Goal: Task Accomplishment & Management: Use online tool/utility

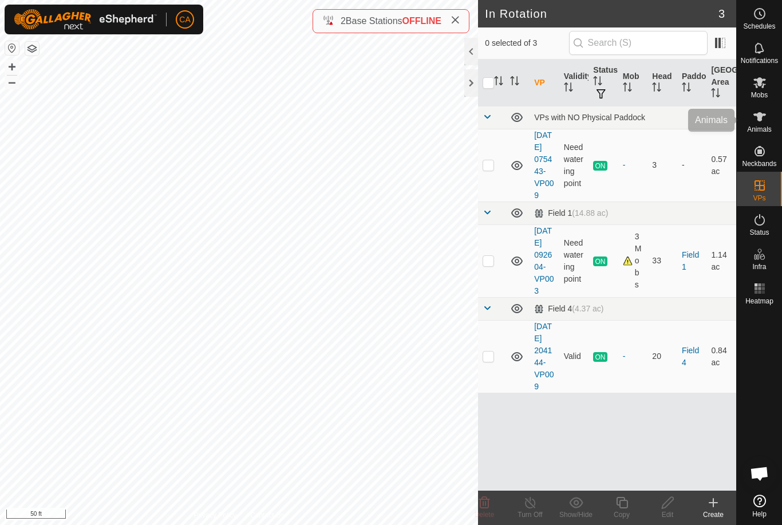
click at [759, 128] on span "Animals" at bounding box center [759, 129] width 25 height 7
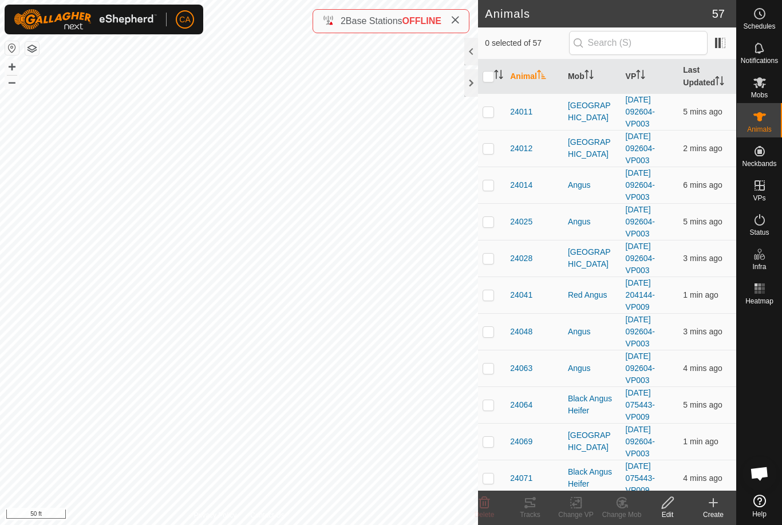
click at [767, 120] on es-animals-svg-icon at bounding box center [759, 117] width 21 height 18
click at [484, 75] on input "checkbox" at bounding box center [487, 76] width 11 height 11
checkbox input "true"
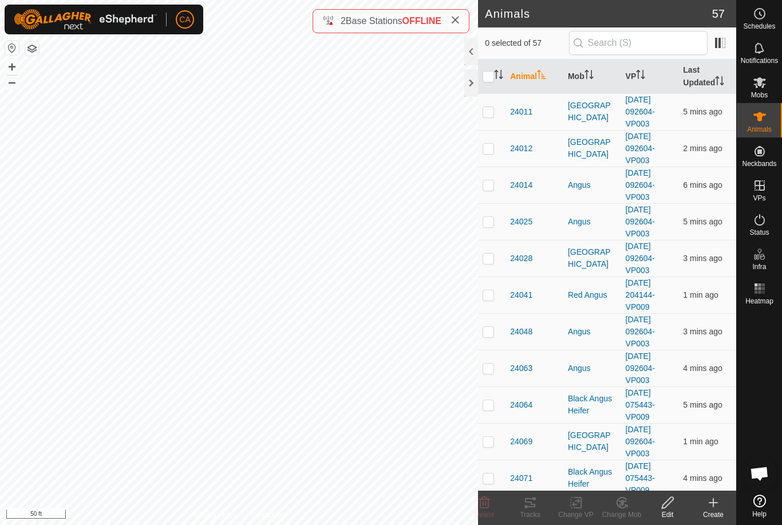
checkbox input "true"
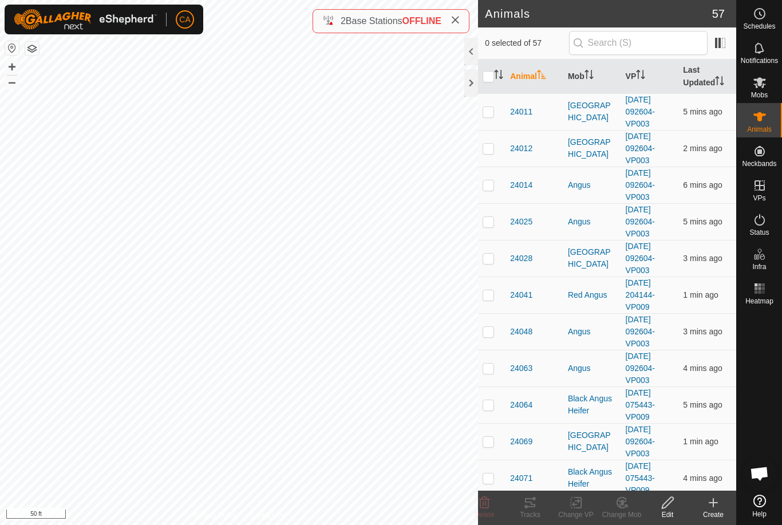
checkbox input "true"
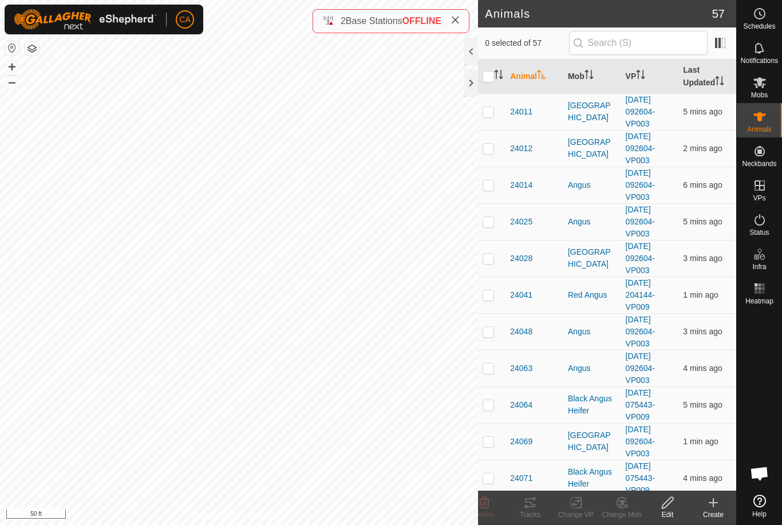
checkbox input "true"
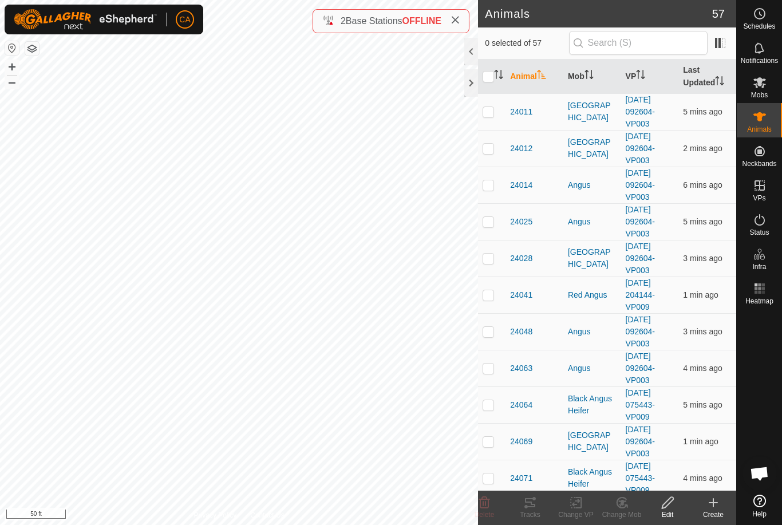
checkbox input "true"
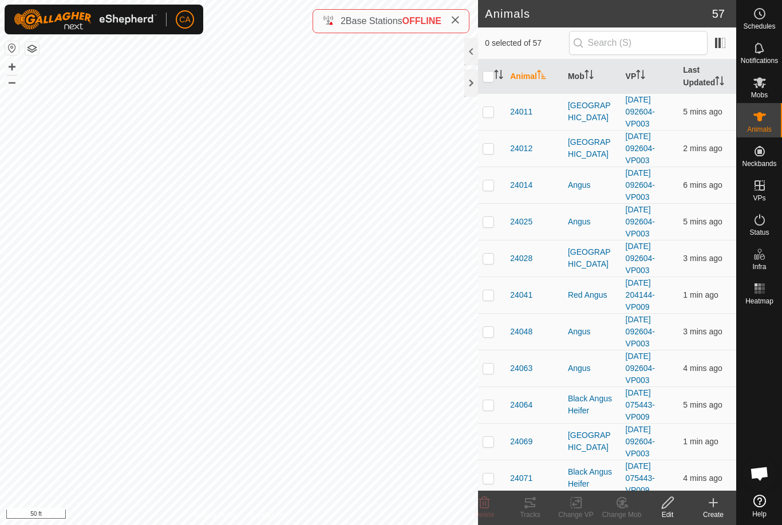
checkbox input "true"
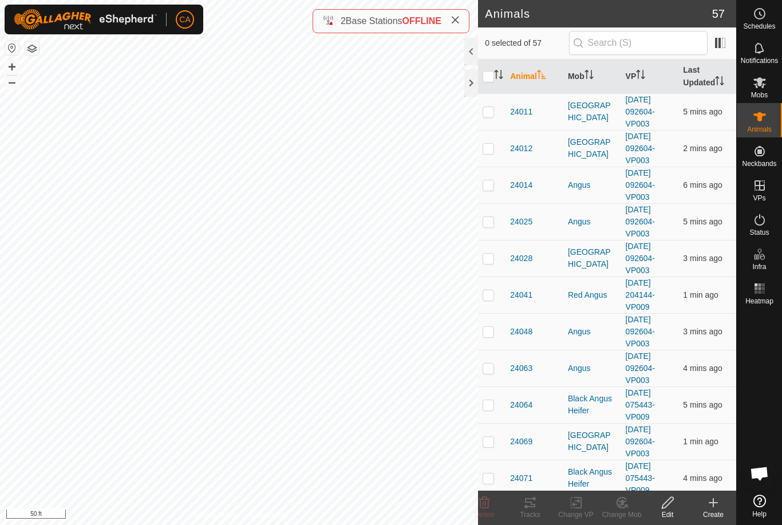
checkbox input "true"
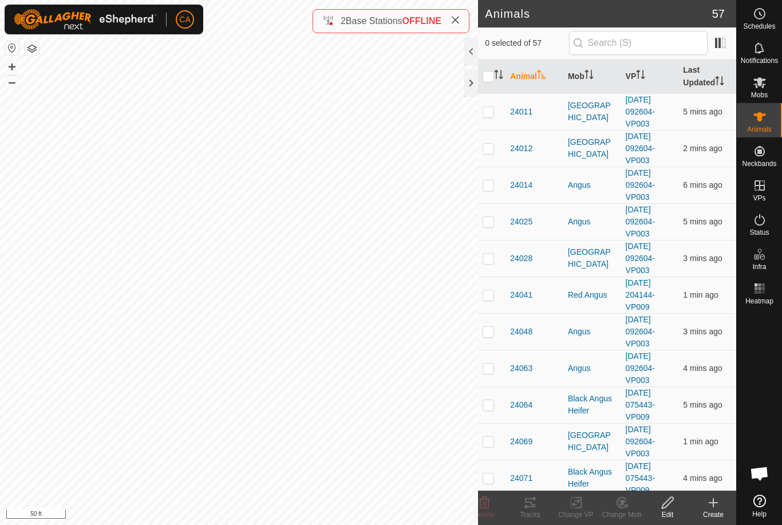
checkbox input "true"
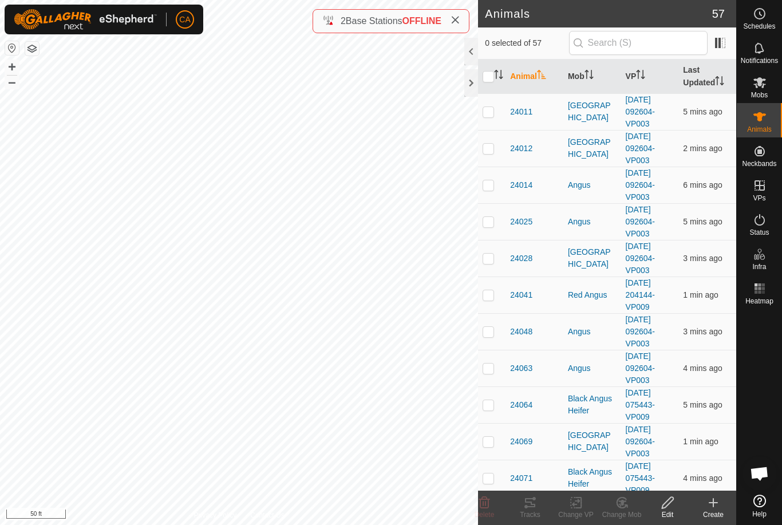
checkbox input "true"
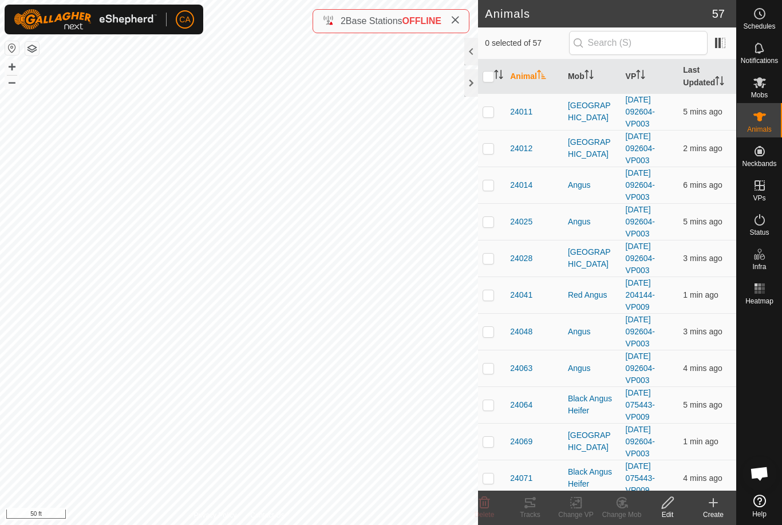
checkbox input "true"
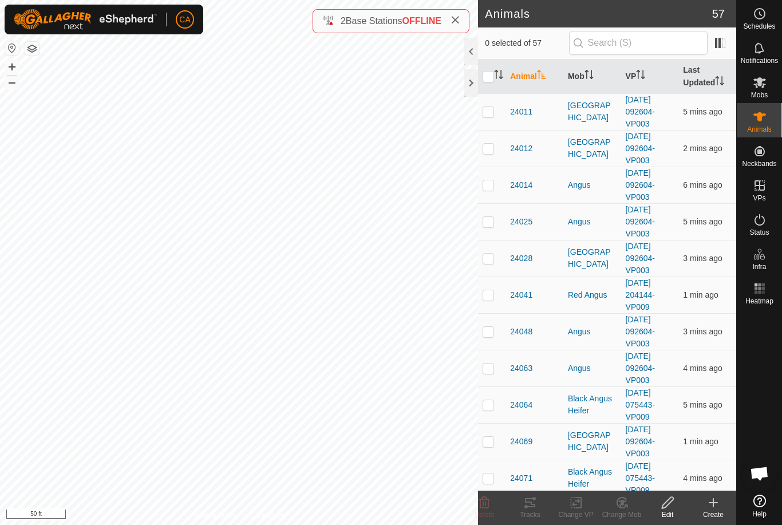
checkbox input "true"
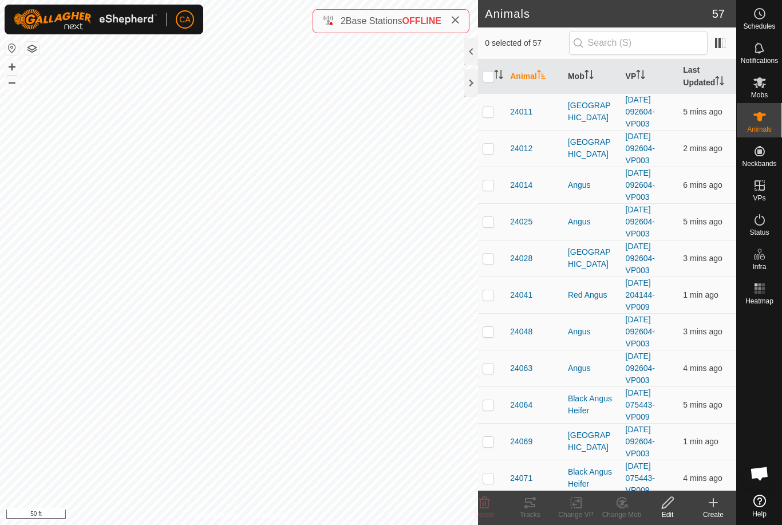
checkbox input "true"
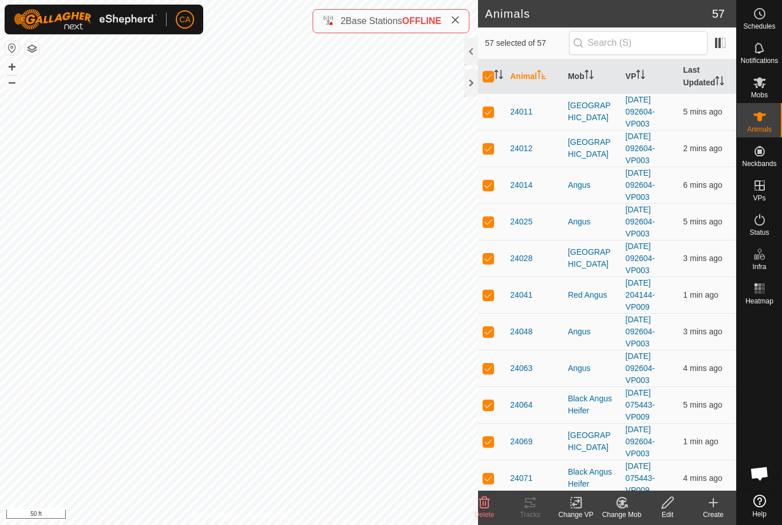
click at [491, 76] on input "checkbox" at bounding box center [487, 76] width 11 height 11
checkbox input "false"
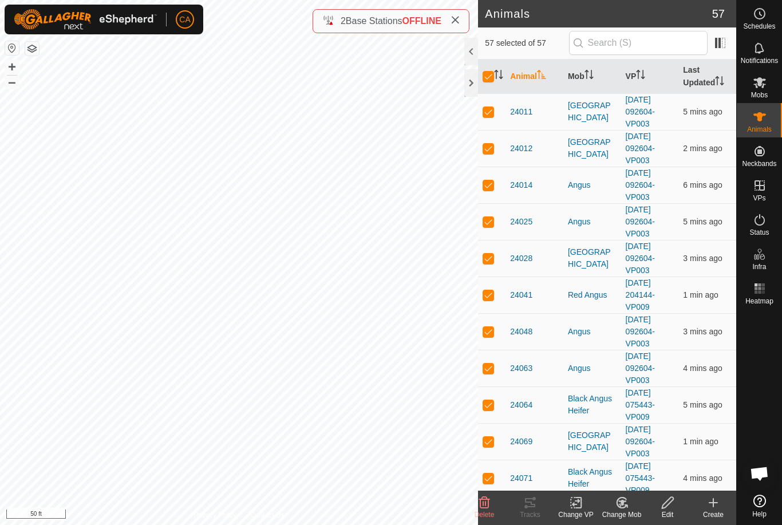
checkbox input "false"
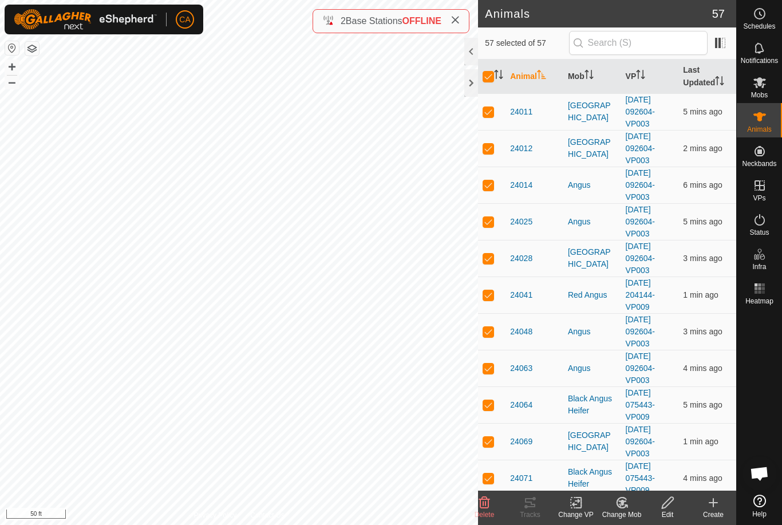
checkbox input "false"
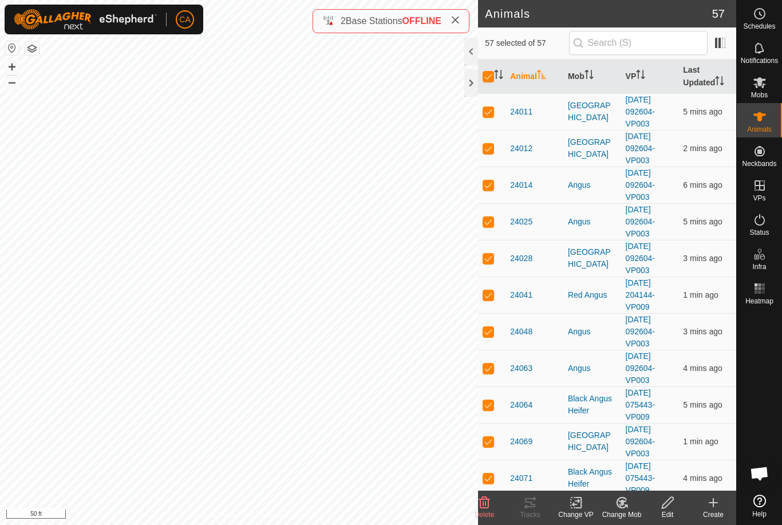
checkbox input "false"
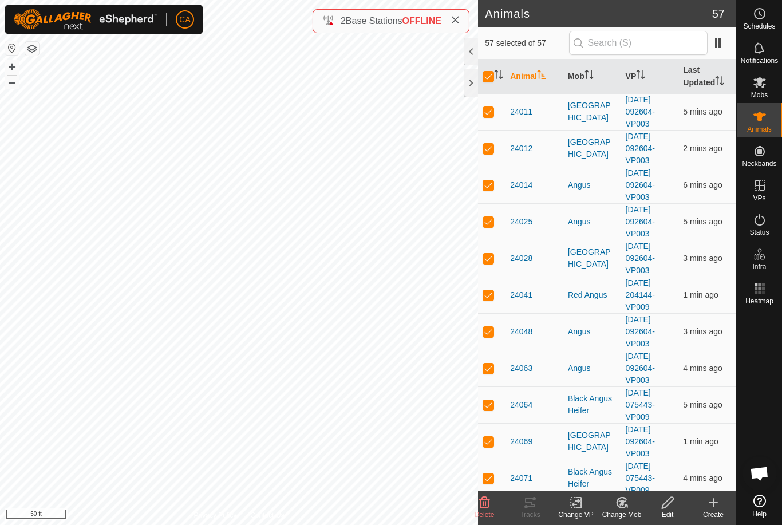
checkbox input "false"
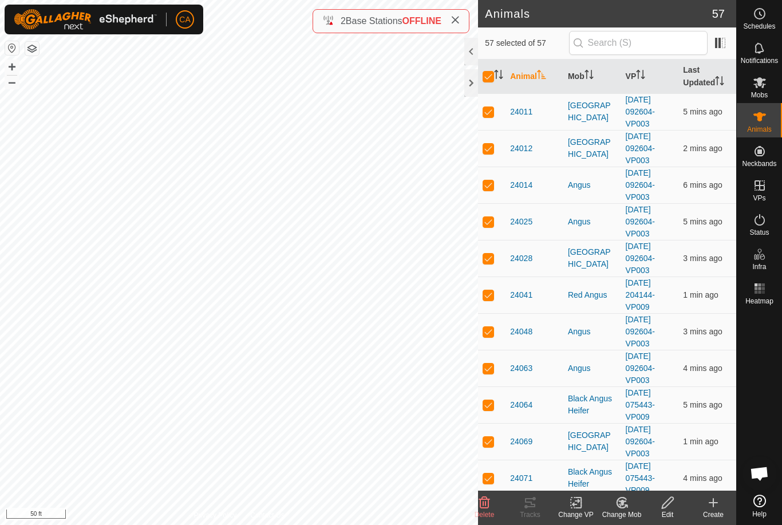
checkbox input "false"
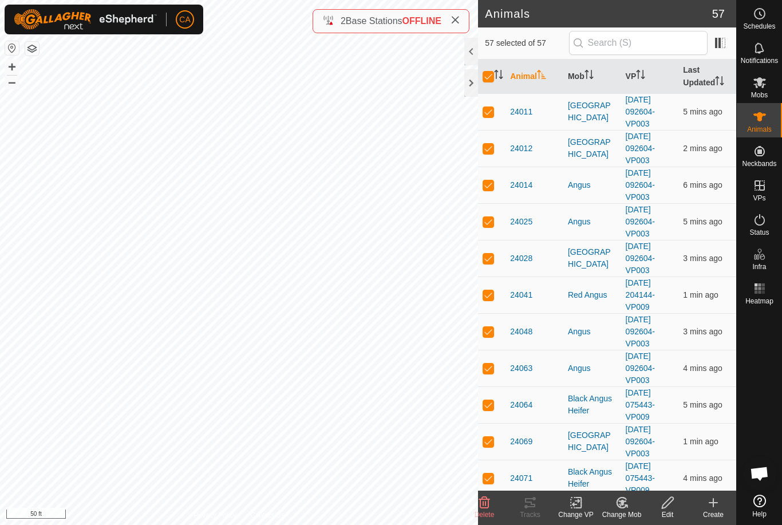
checkbox input "false"
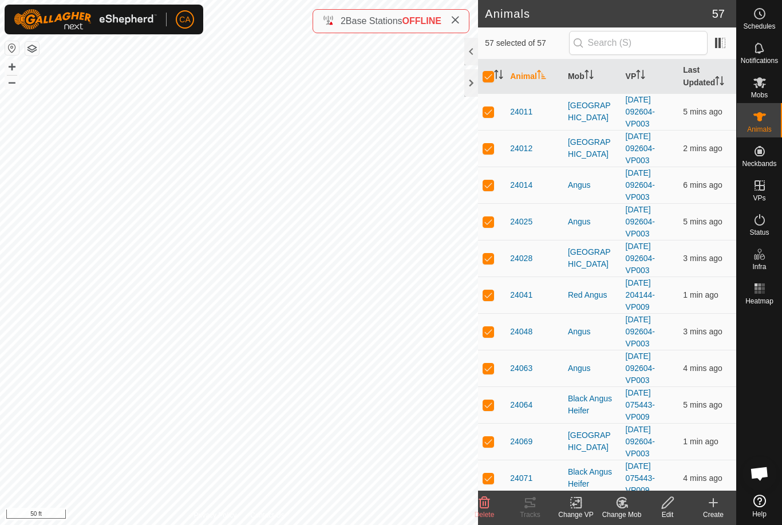
checkbox input "false"
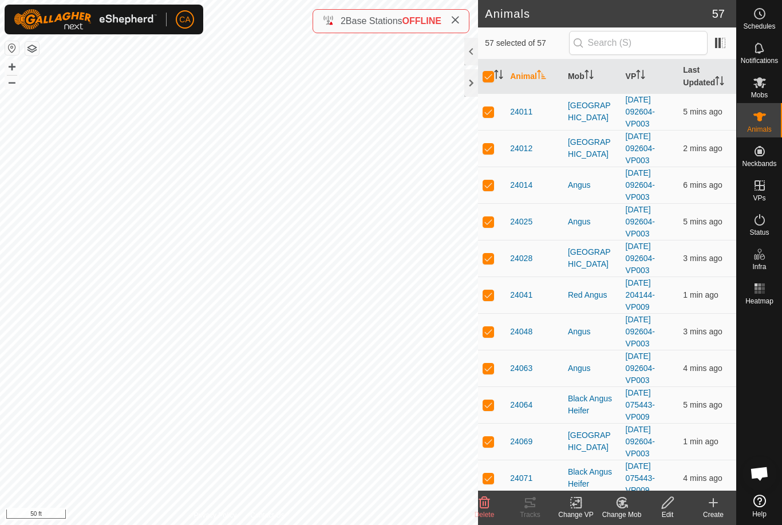
checkbox input "false"
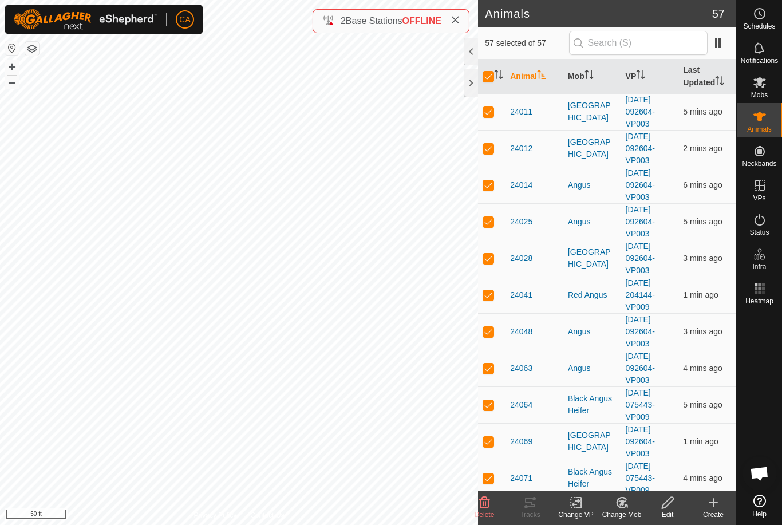
checkbox input "false"
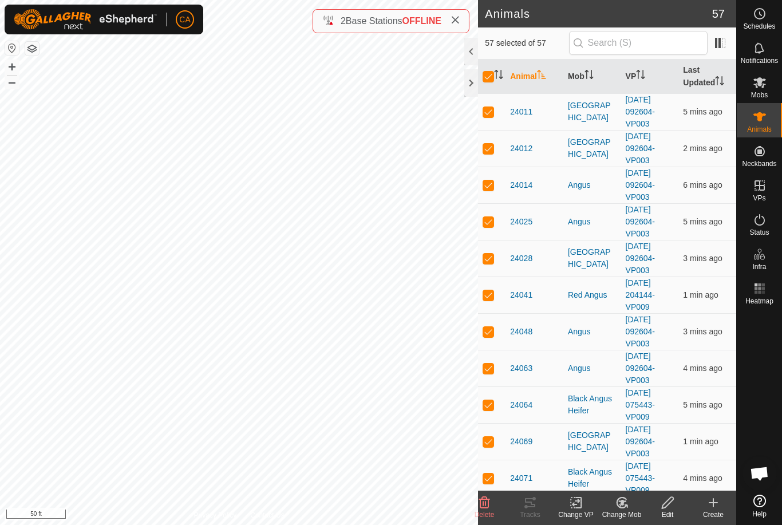
checkbox input "false"
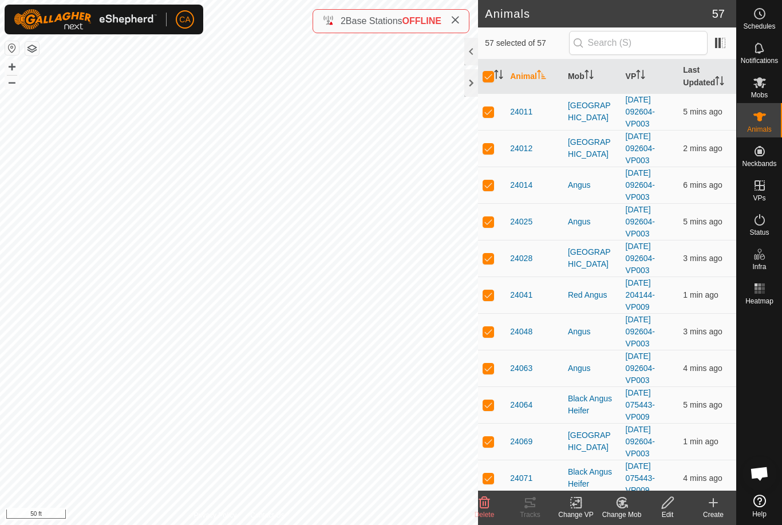
checkbox input "false"
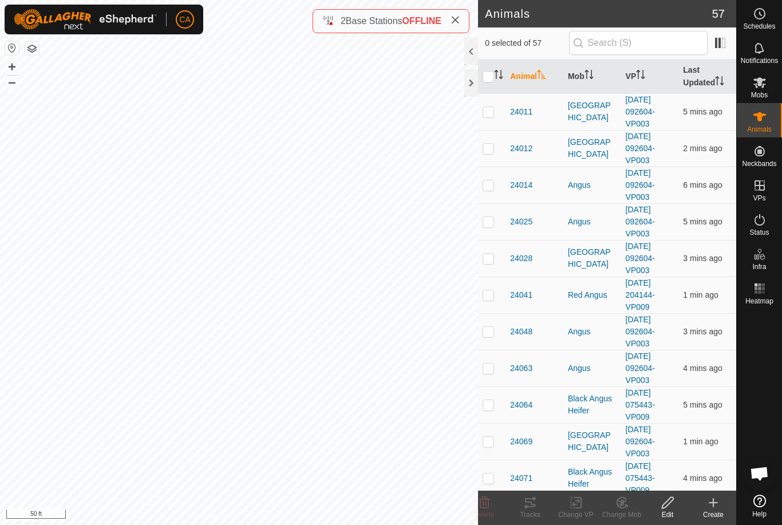
click at [581, 77] on th "Mob" at bounding box center [592, 77] width 58 height 34
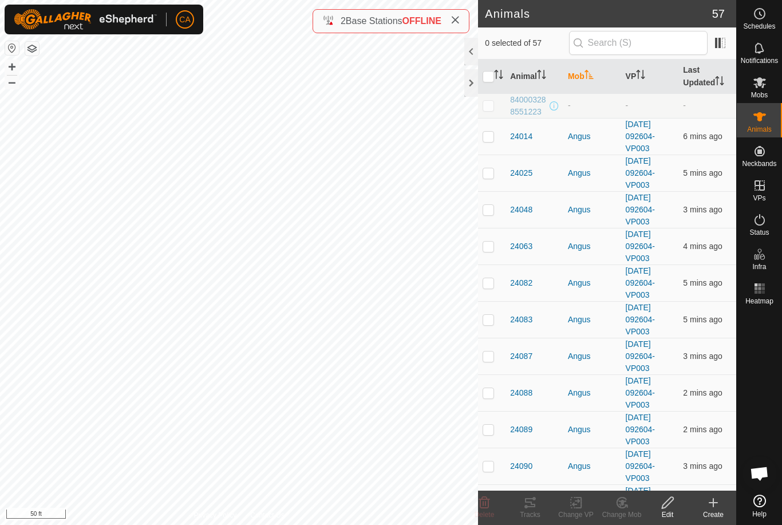
click at [584, 81] on th "Mob" at bounding box center [592, 77] width 58 height 34
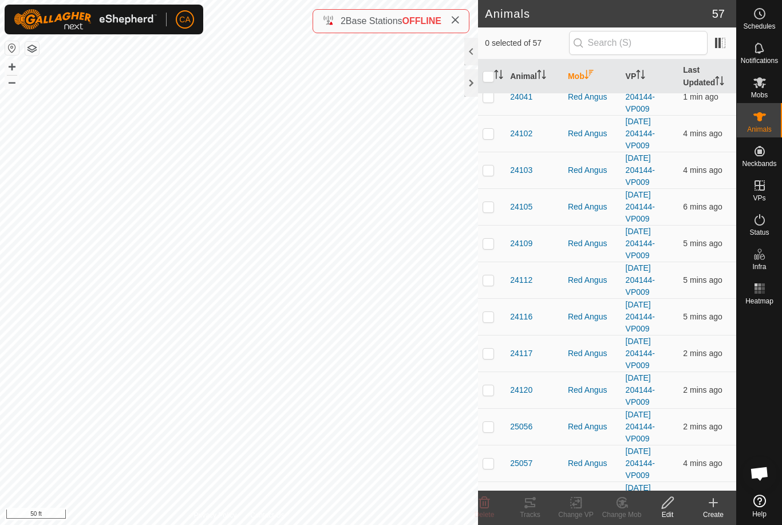
scroll to position [307, 0]
click at [490, 244] on p-checkbox at bounding box center [487, 243] width 11 height 9
checkbox input "true"
click at [485, 436] on td at bounding box center [491, 426] width 27 height 37
checkbox input "true"
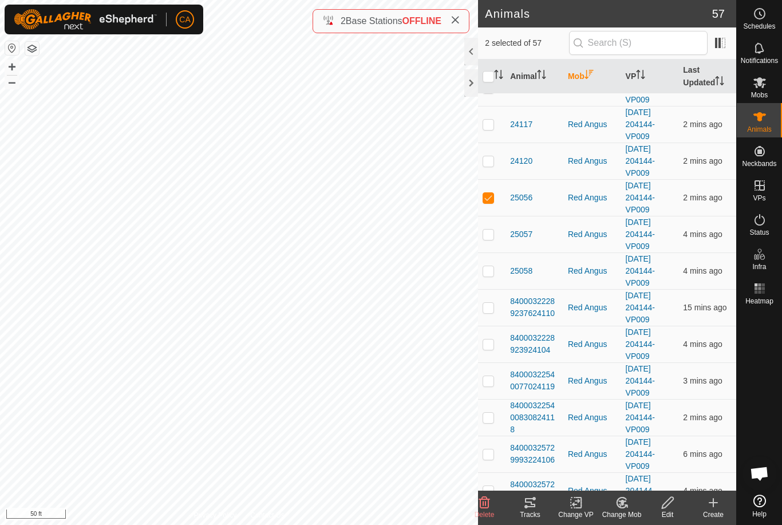
scroll to position [538, 0]
click at [490, 338] on p-checkbox at bounding box center [487, 342] width 11 height 9
checkbox input "true"
click at [486, 416] on p-checkbox at bounding box center [487, 415] width 11 height 9
checkbox input "true"
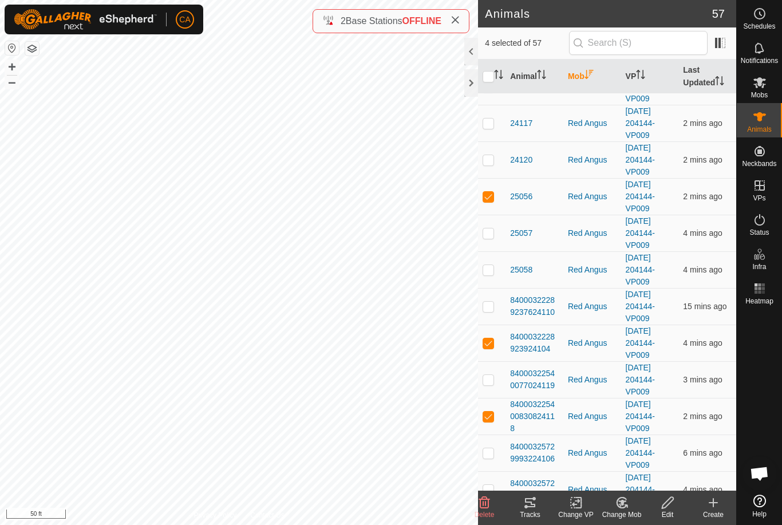
click at [491, 457] on p-checkbox at bounding box center [487, 452] width 11 height 9
checkbox input "true"
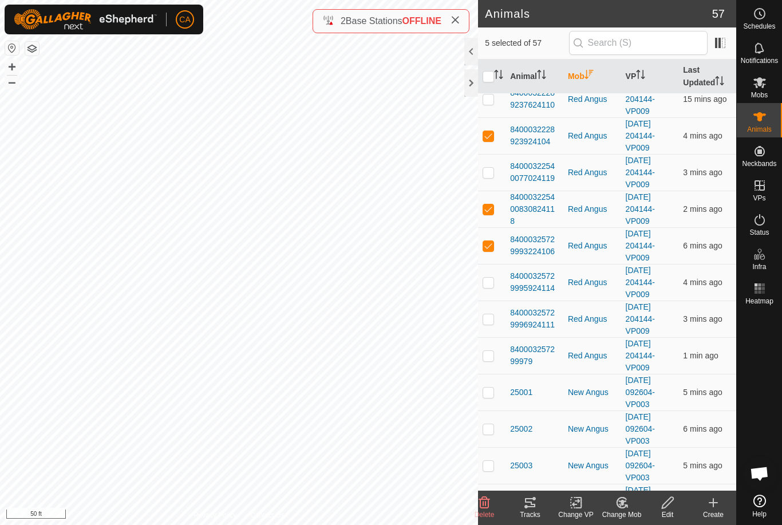
scroll to position [748, 0]
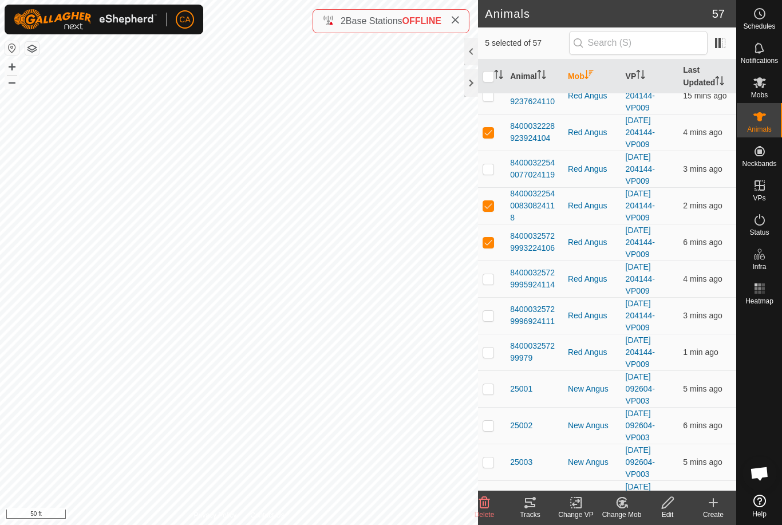
click at [486, 318] on p-checkbox at bounding box center [487, 315] width 11 height 9
checkbox input "true"
click at [491, 350] on p-checkbox at bounding box center [487, 351] width 11 height 9
checkbox input "true"
click at [483, 391] on p-checkbox at bounding box center [487, 388] width 11 height 9
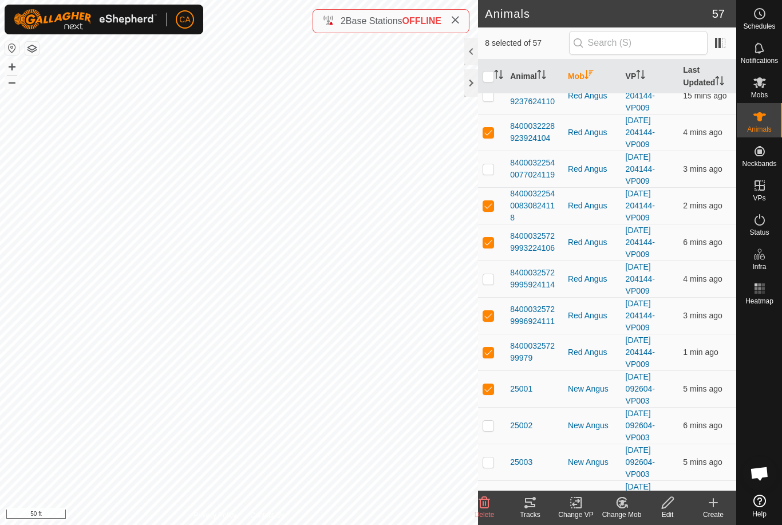
click at [490, 387] on p-checkbox at bounding box center [487, 388] width 11 height 9
checkbox input "false"
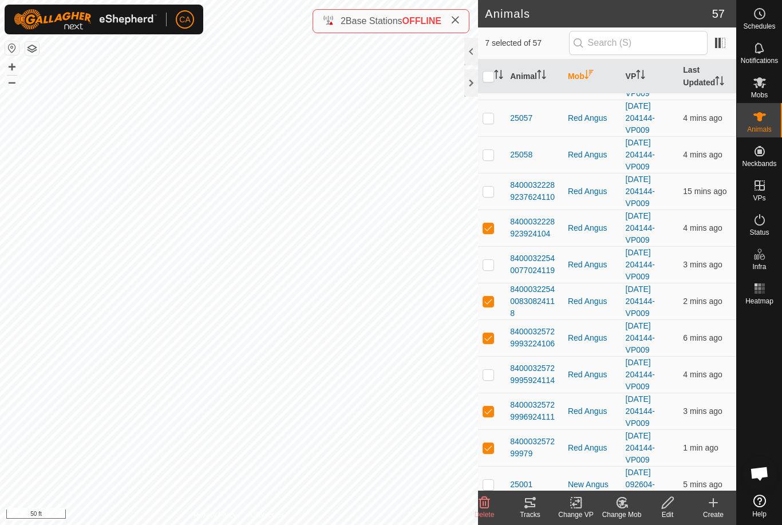
scroll to position [652, 0]
click at [489, 155] on p-checkbox at bounding box center [487, 155] width 11 height 9
checkbox input "true"
click at [489, 118] on p-checkbox at bounding box center [487, 118] width 11 height 9
checkbox input "true"
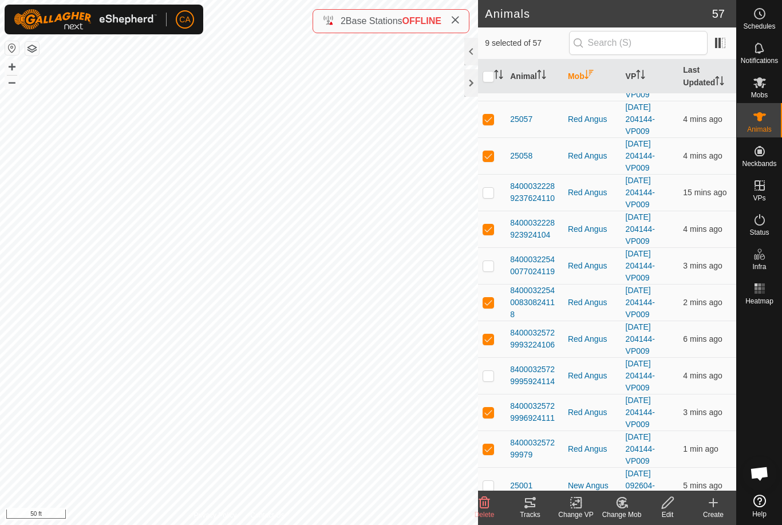
click at [481, 183] on td at bounding box center [491, 192] width 27 height 37
checkbox input "true"
click at [536, 507] on icon at bounding box center [530, 502] width 14 height 14
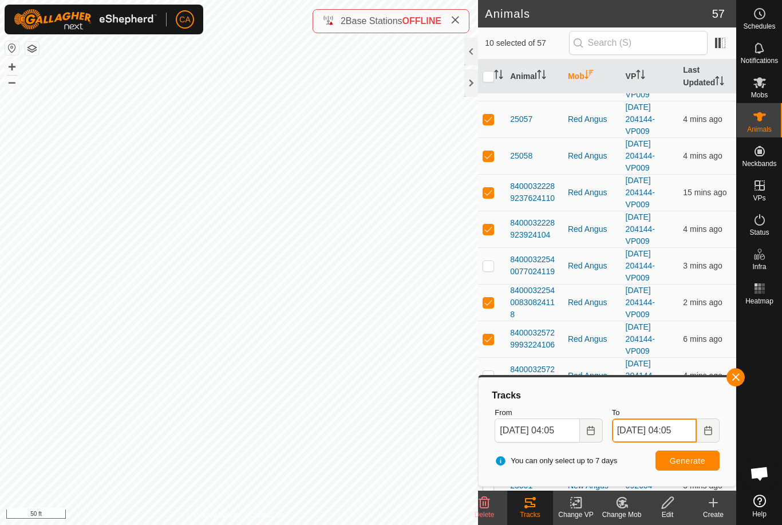
click at [660, 433] on input "[DATE] 04:05" at bounding box center [654, 430] width 85 height 24
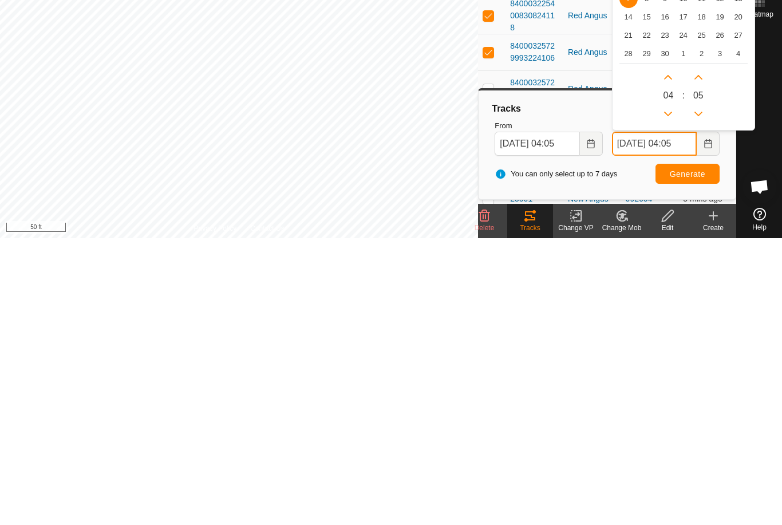
click at [669, 396] on icon "Previous Hour" at bounding box center [667, 400] width 9 height 9
click at [669, 391] on button "Previous Hour" at bounding box center [668, 400] width 18 height 18
click at [670, 396] on icon "Previous Hour" at bounding box center [667, 400] width 9 height 9
click at [669, 391] on button "Previous Hour" at bounding box center [668, 400] width 18 height 18
type input "[DATE] 00:05"
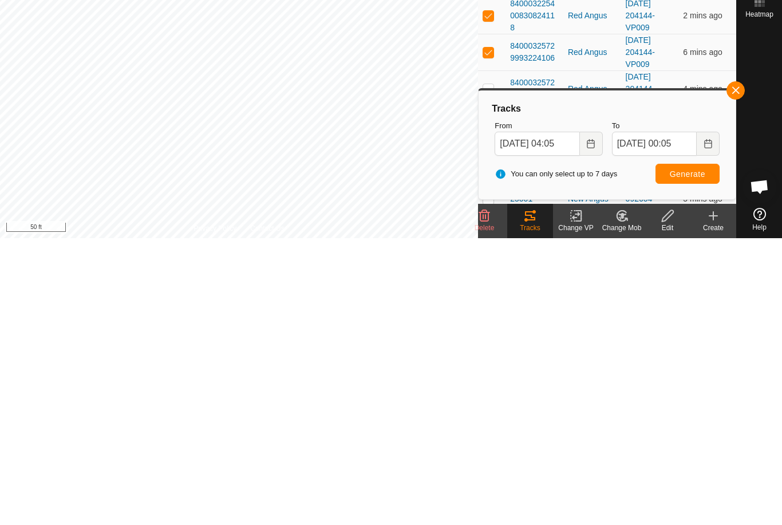
click at [687, 456] on span "Generate" at bounding box center [686, 460] width 35 height 9
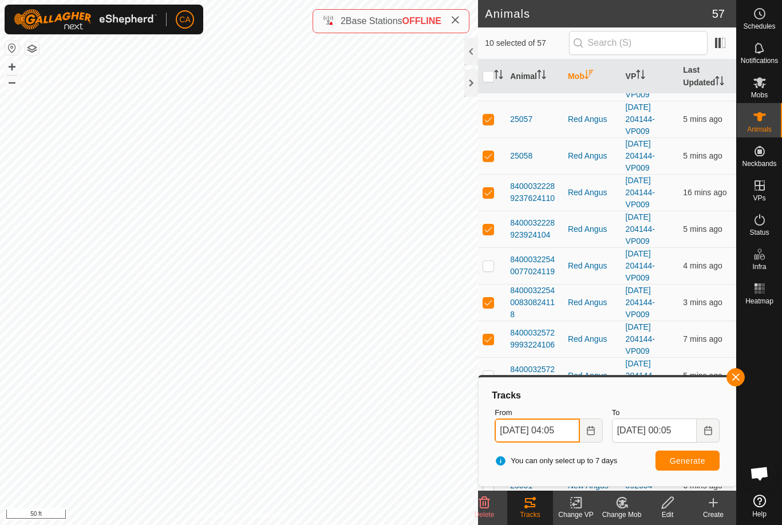
click at [548, 426] on input "[DATE] 04:05" at bounding box center [536, 430] width 85 height 24
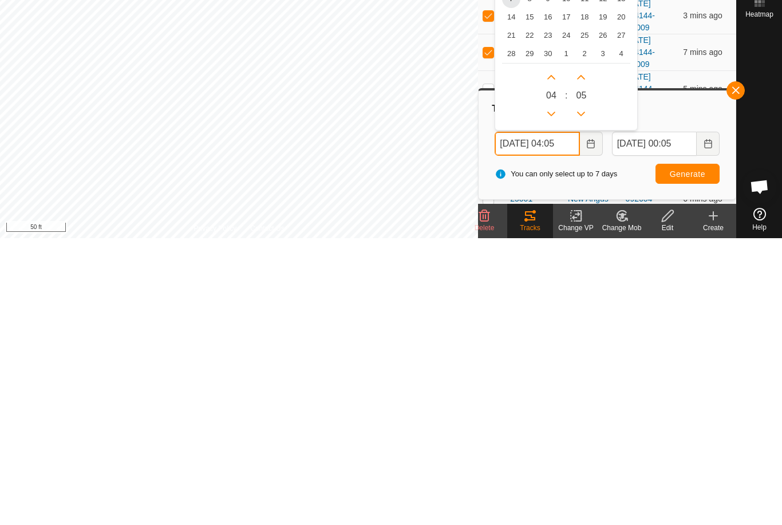
click at [550, 359] on icon "Next Hour" at bounding box center [550, 363] width 9 height 9
click at [550, 355] on button "Next Hour" at bounding box center [551, 364] width 18 height 18
click at [550, 359] on icon "Next Hour" at bounding box center [550, 363] width 9 height 9
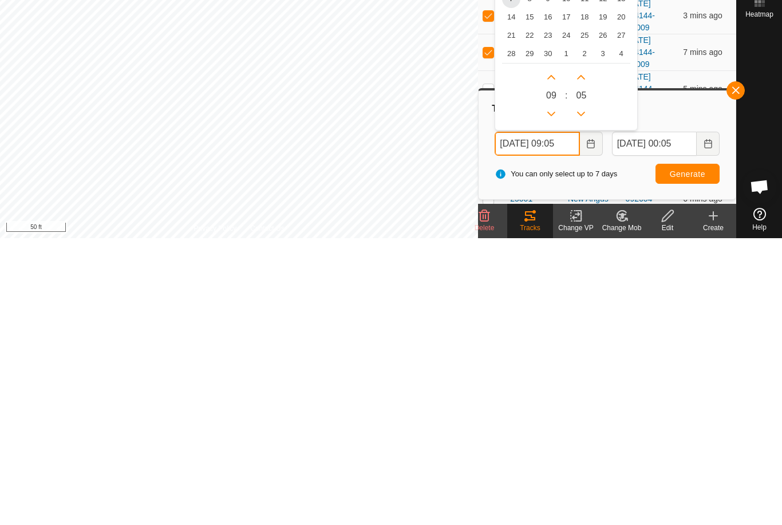
click at [556, 355] on button "Next Hour" at bounding box center [551, 364] width 18 height 18
click at [556, 359] on icon "Next Hour" at bounding box center [550, 363] width 9 height 9
click at [556, 355] on button "Next Hour" at bounding box center [551, 364] width 18 height 18
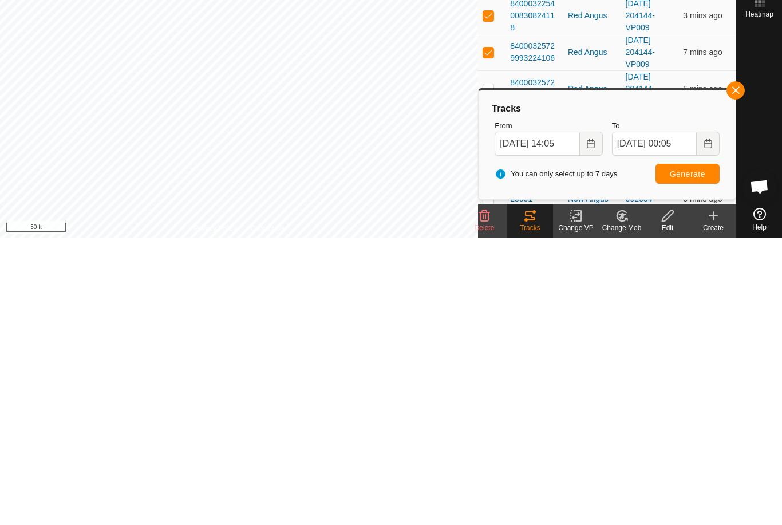
click at [697, 456] on span "Generate" at bounding box center [686, 460] width 35 height 9
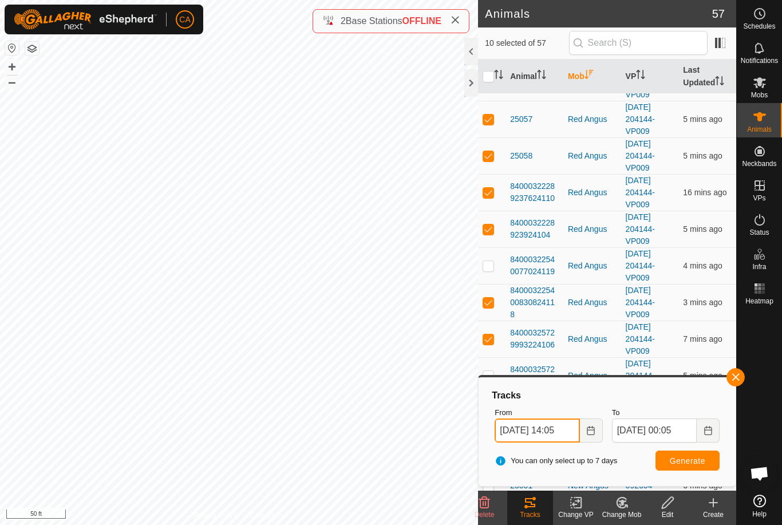
click at [544, 435] on input "[DATE] 14:05" at bounding box center [536, 430] width 85 height 24
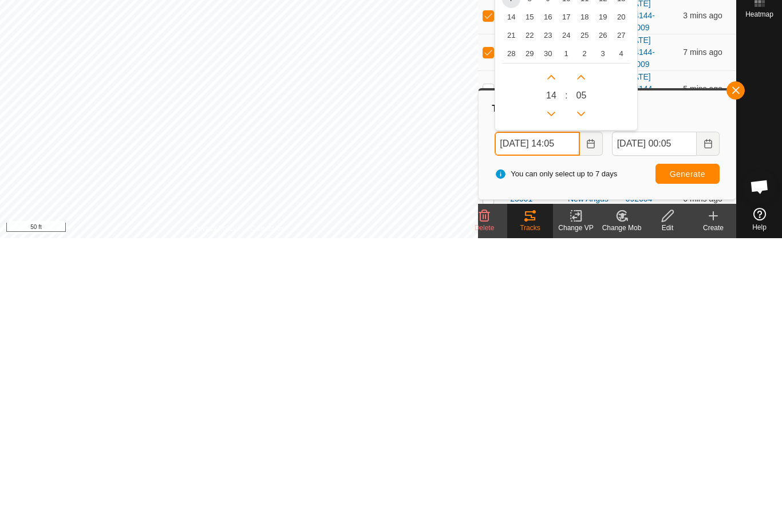
click at [547, 359] on icon "Next Hour" at bounding box center [550, 363] width 9 height 9
click at [546, 355] on button "Next Hour" at bounding box center [551, 364] width 18 height 18
click at [548, 359] on icon "Next Hour" at bounding box center [550, 363] width 9 height 9
type input "[DATE] 18:05"
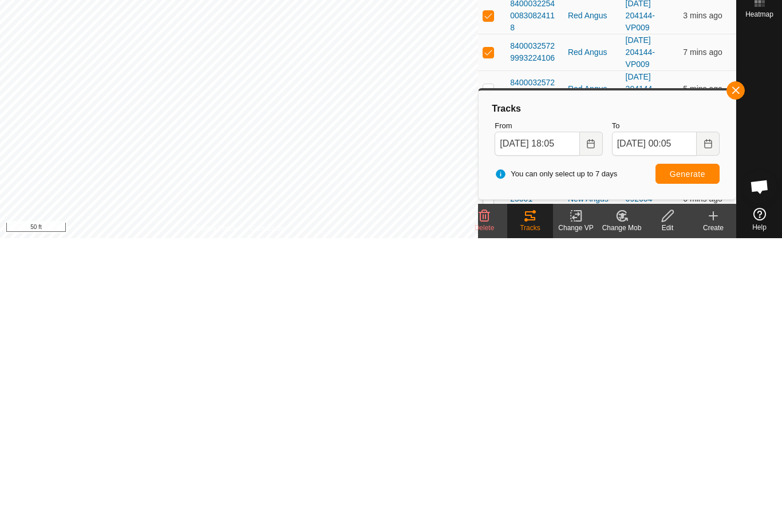
click at [703, 456] on span "Generate" at bounding box center [686, 460] width 35 height 9
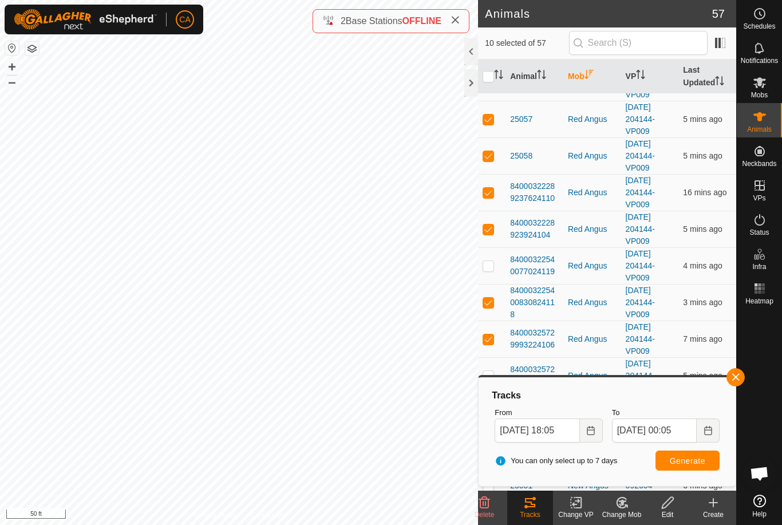
click at [747, 373] on div at bounding box center [758, 399] width 45 height 181
click at [743, 382] on button "button" at bounding box center [735, 377] width 18 height 18
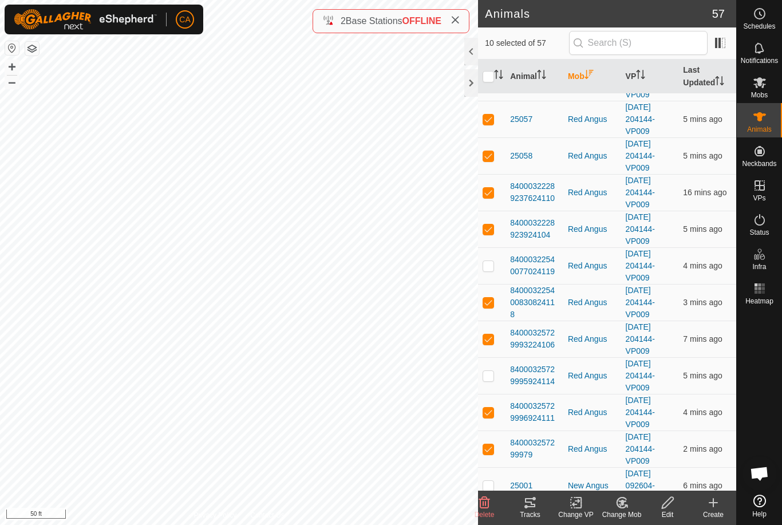
click at [486, 77] on input "checkbox" at bounding box center [487, 76] width 11 height 11
checkbox input "true"
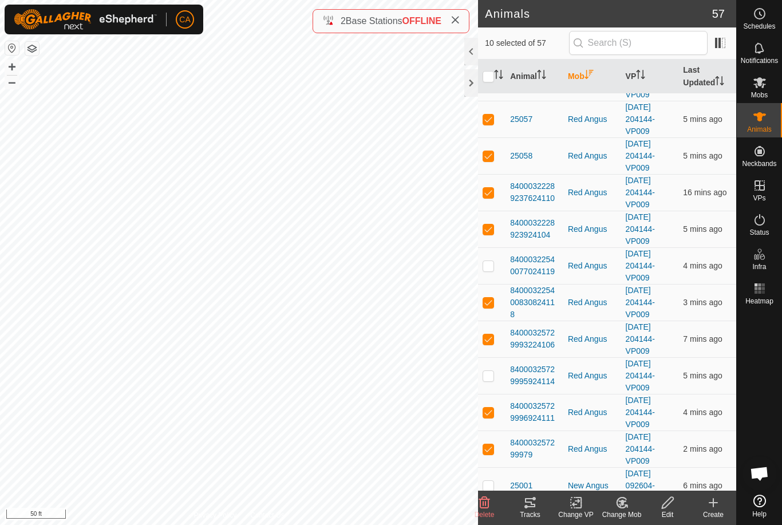
checkbox input "true"
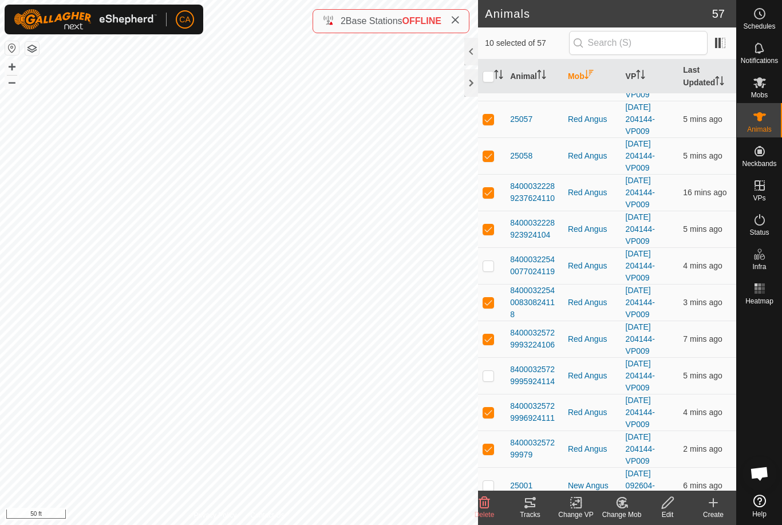
checkbox input "true"
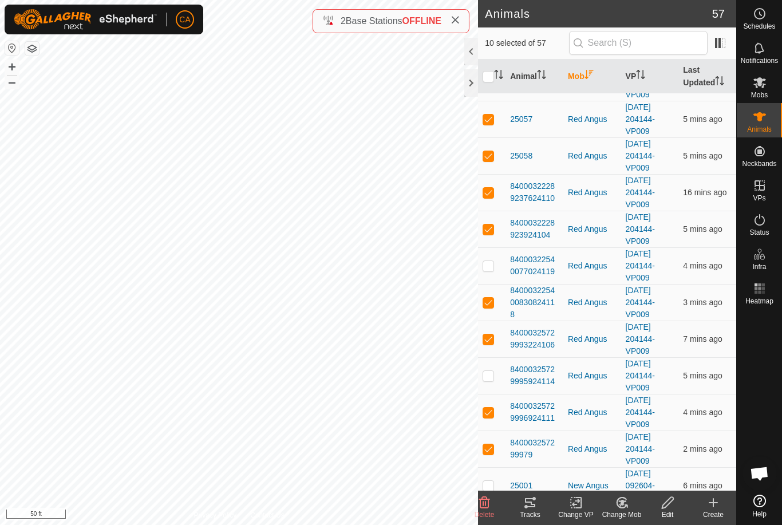
checkbox input "true"
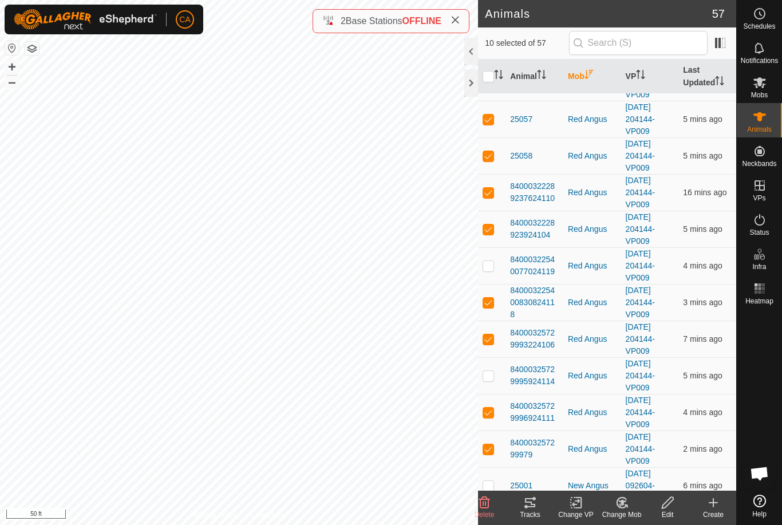
checkbox input "true"
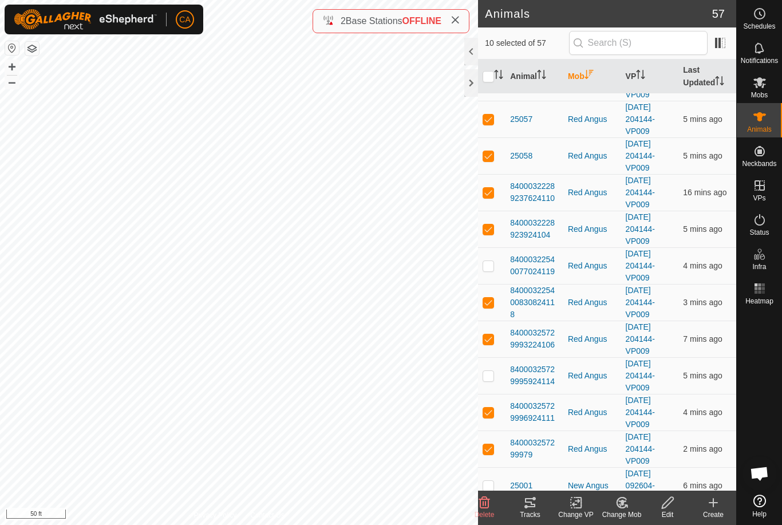
checkbox input "true"
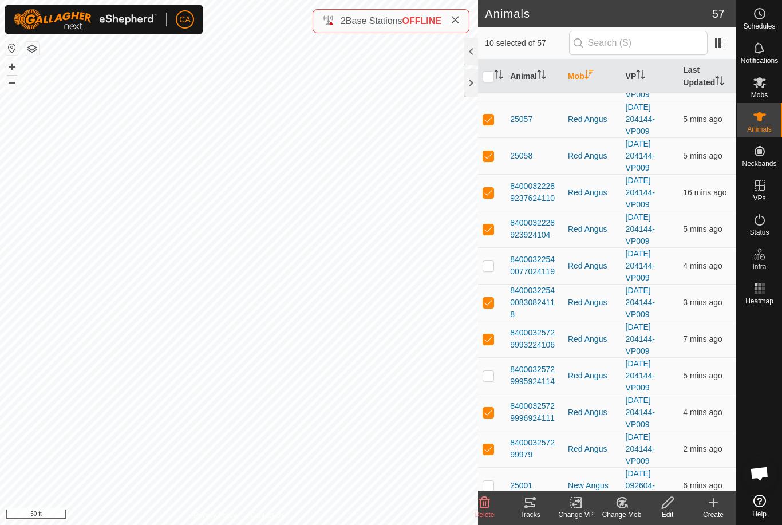
checkbox input "true"
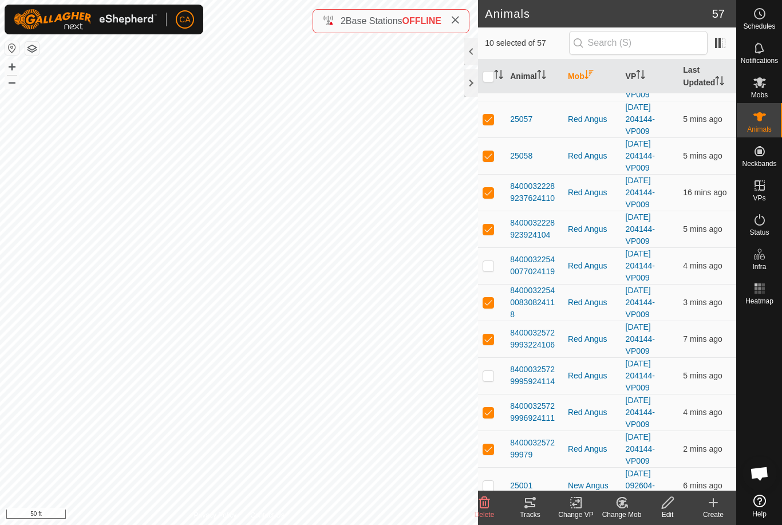
checkbox input "true"
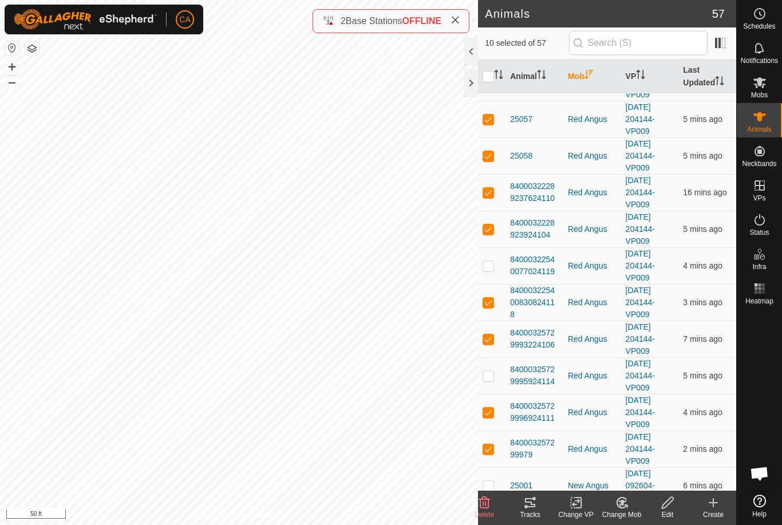
checkbox input "true"
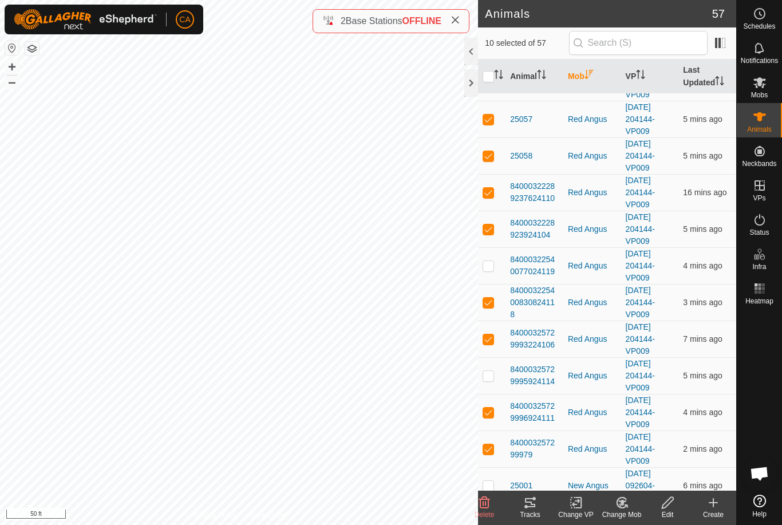
checkbox input "true"
click at [490, 77] on input "checkbox" at bounding box center [487, 76] width 11 height 11
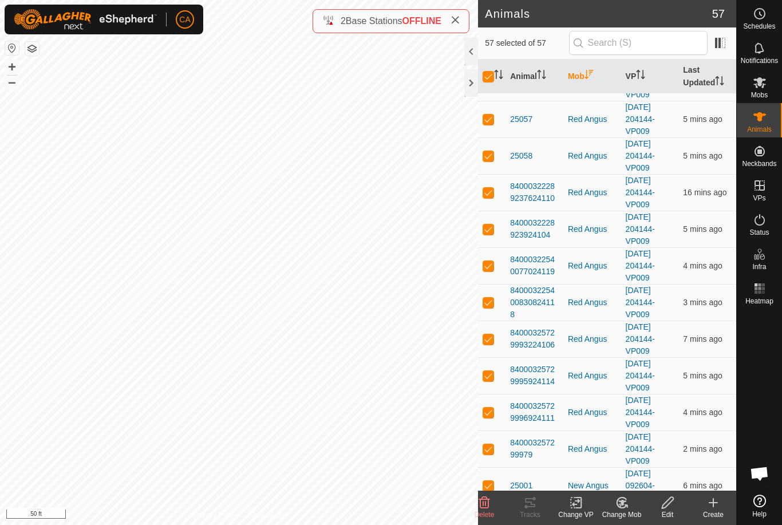
checkbox input "false"
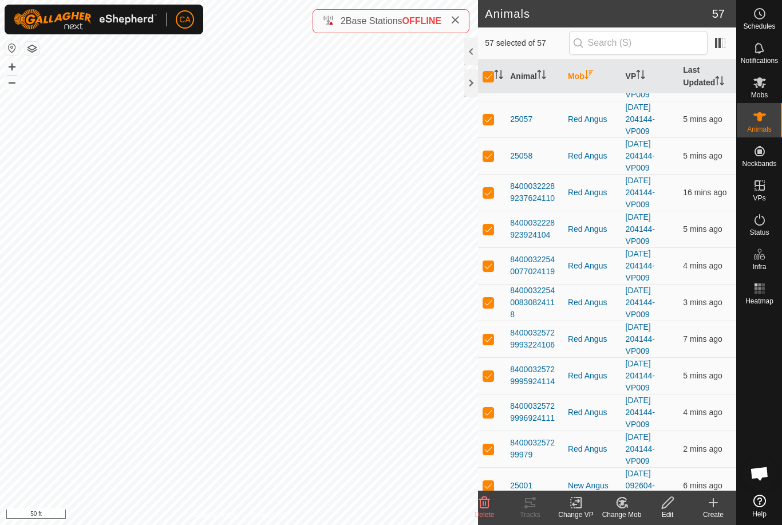
checkbox input "false"
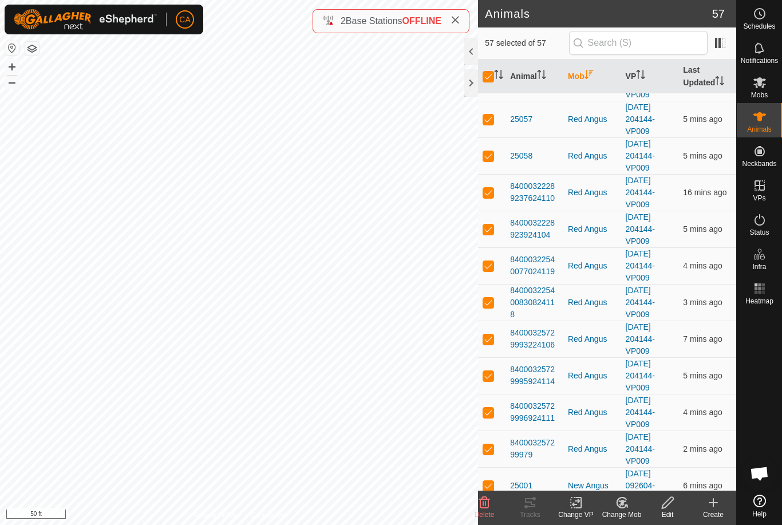
checkbox input "false"
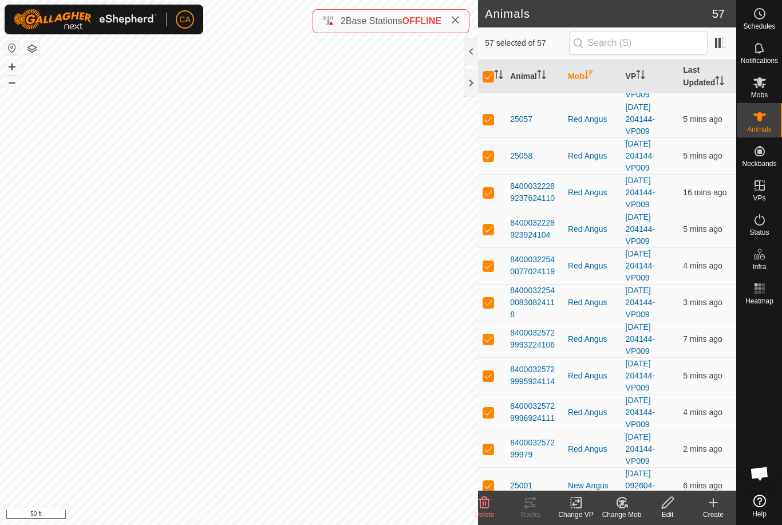
checkbox input "false"
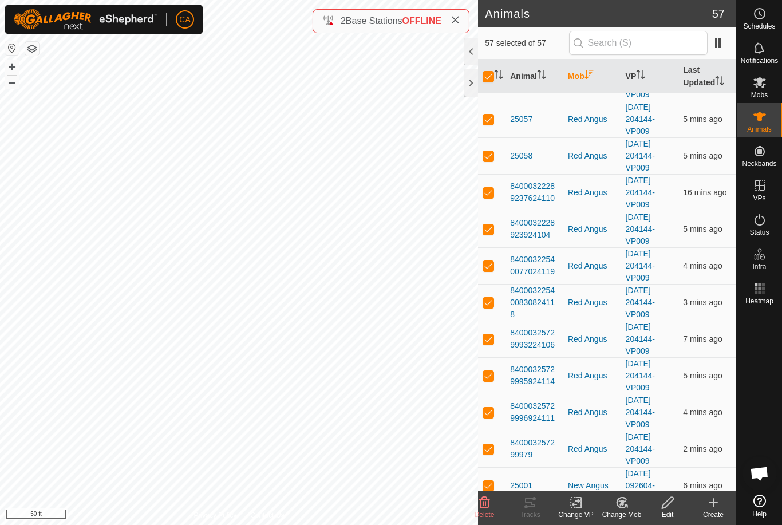
checkbox input "false"
